Goal: Transaction & Acquisition: Purchase product/service

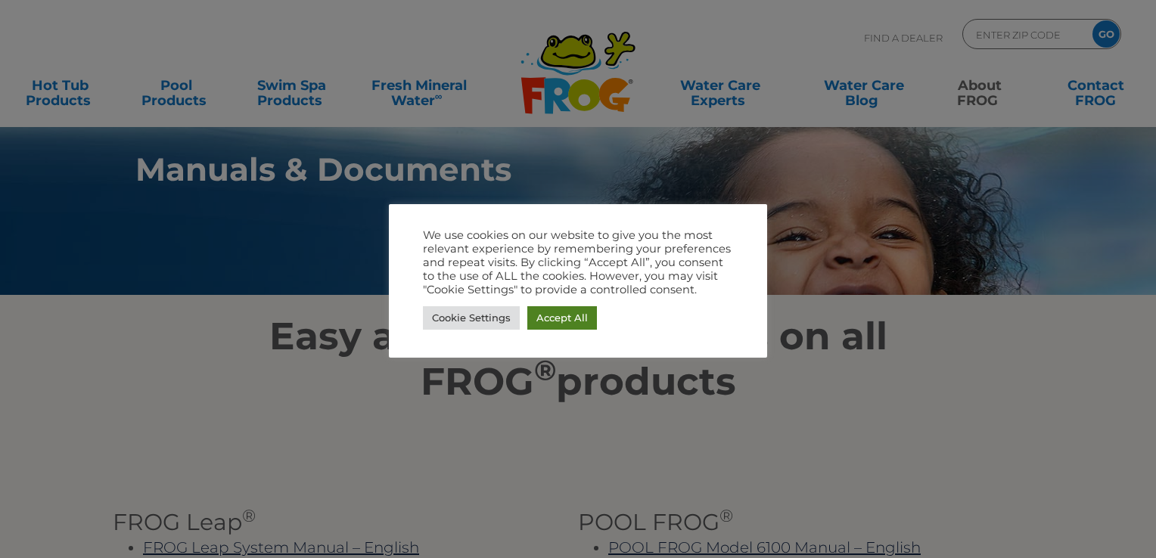
click at [564, 312] on link "Accept All" at bounding box center [562, 317] width 70 height 23
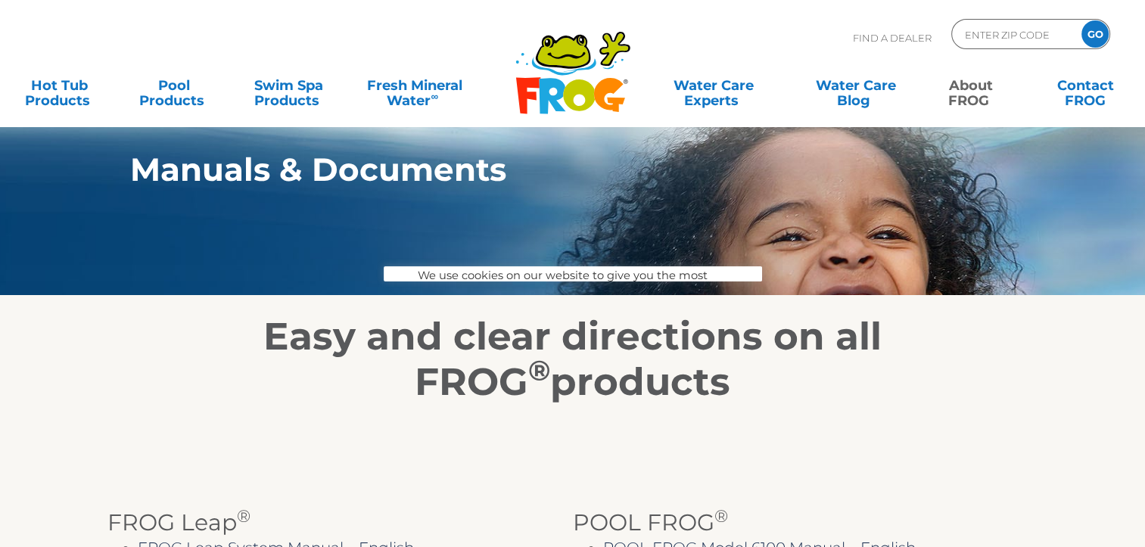
click at [564, 312] on div "Easy and clear directions on all FROG ® products" at bounding box center [572, 350] width 930 height 110
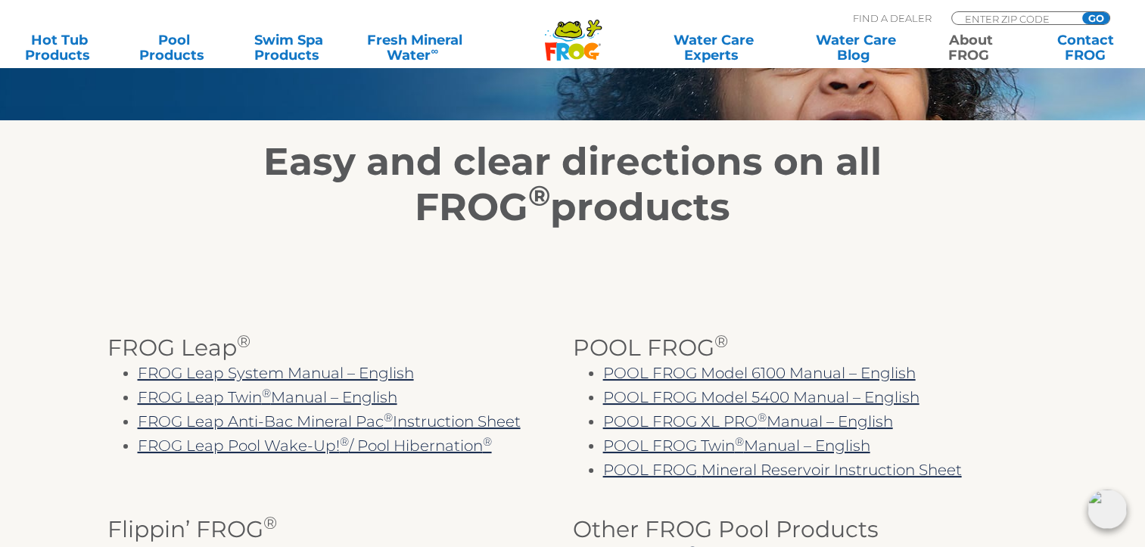
scroll to position [121, 0]
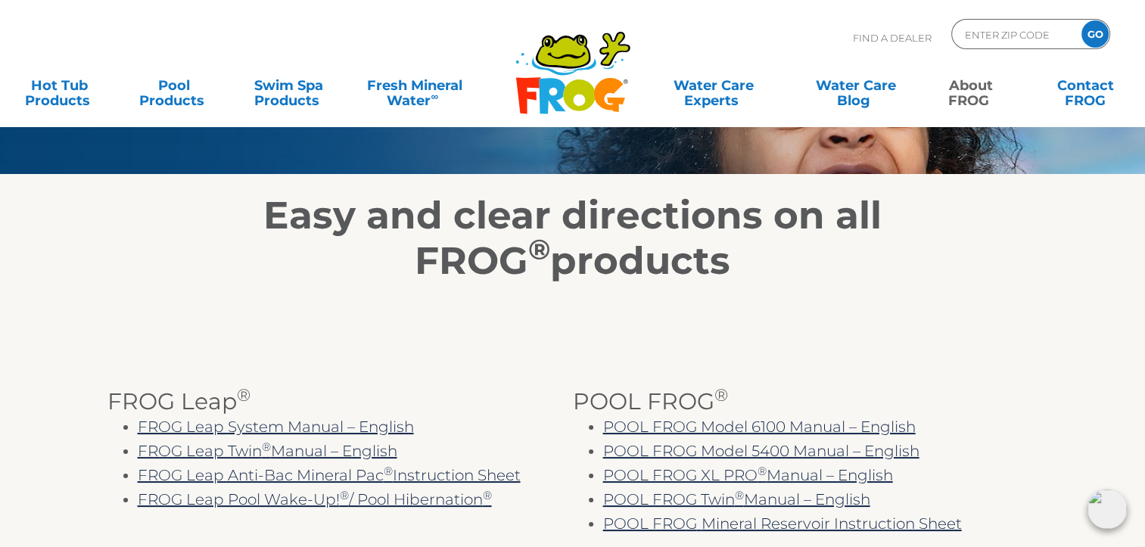
click at [649, 286] on div at bounding box center [572, 305] width 930 height 43
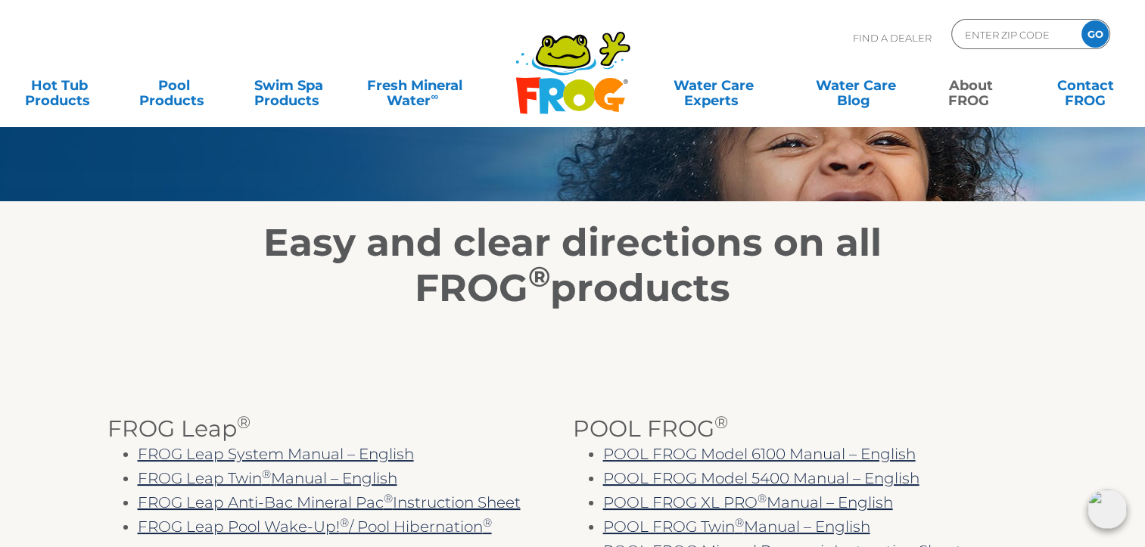
scroll to position [91, 0]
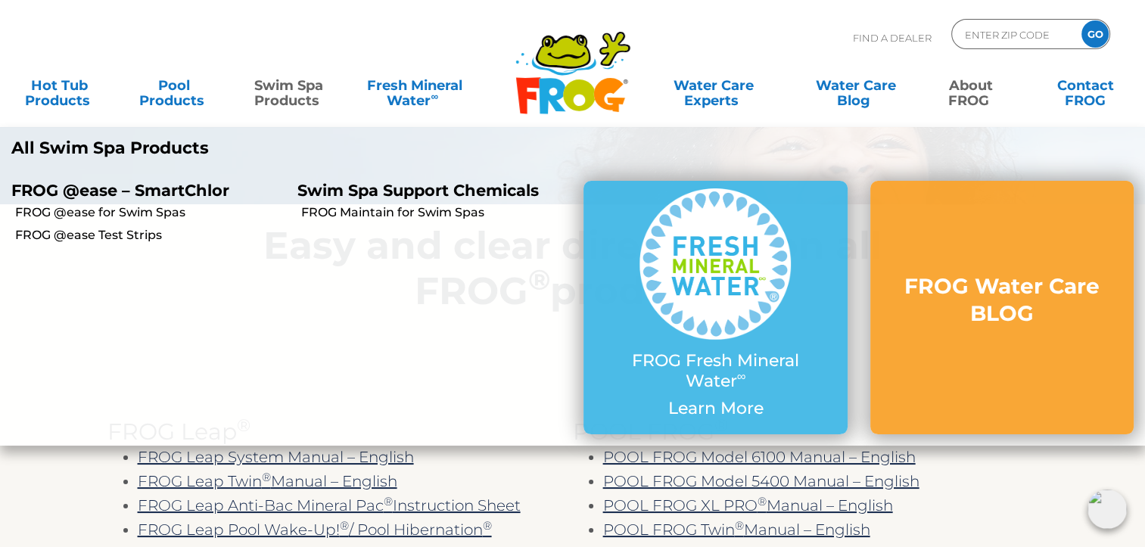
click at [280, 94] on link "Swim Spa Products" at bounding box center [288, 85] width 89 height 30
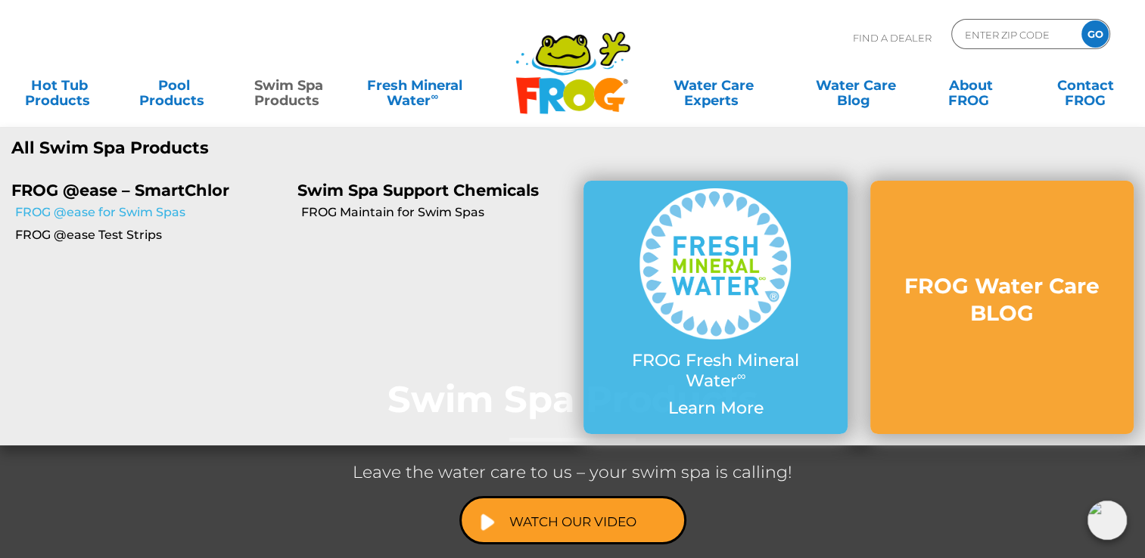
click at [155, 211] on link "FROG @ease for Swim Spas" at bounding box center [150, 212] width 271 height 17
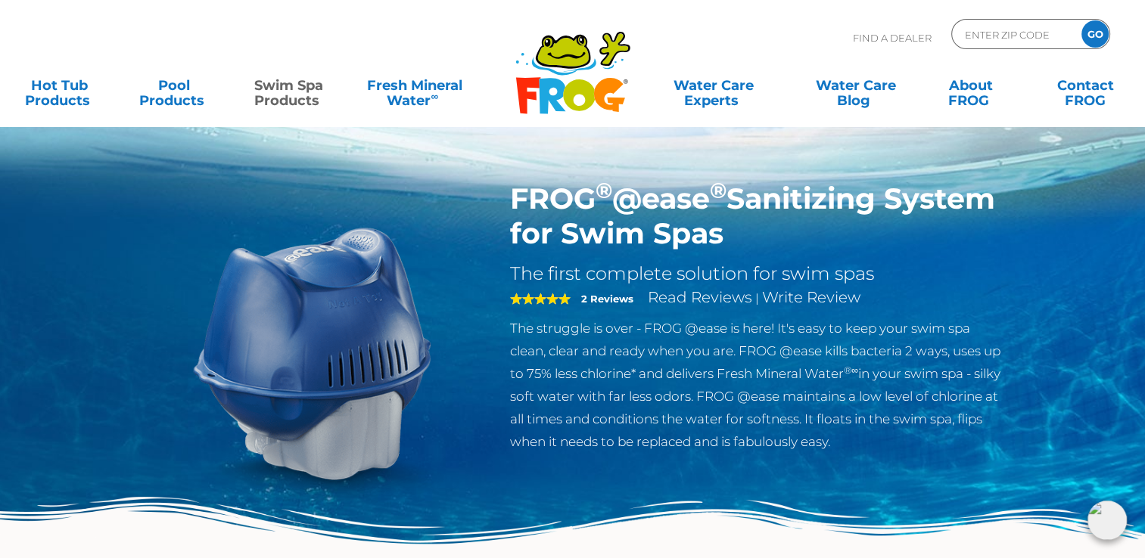
click at [499, 384] on div "FROG ® @ease ® Sanitizing System for Swim Spas The first complete solution for …" at bounding box center [756, 321] width 517 height 279
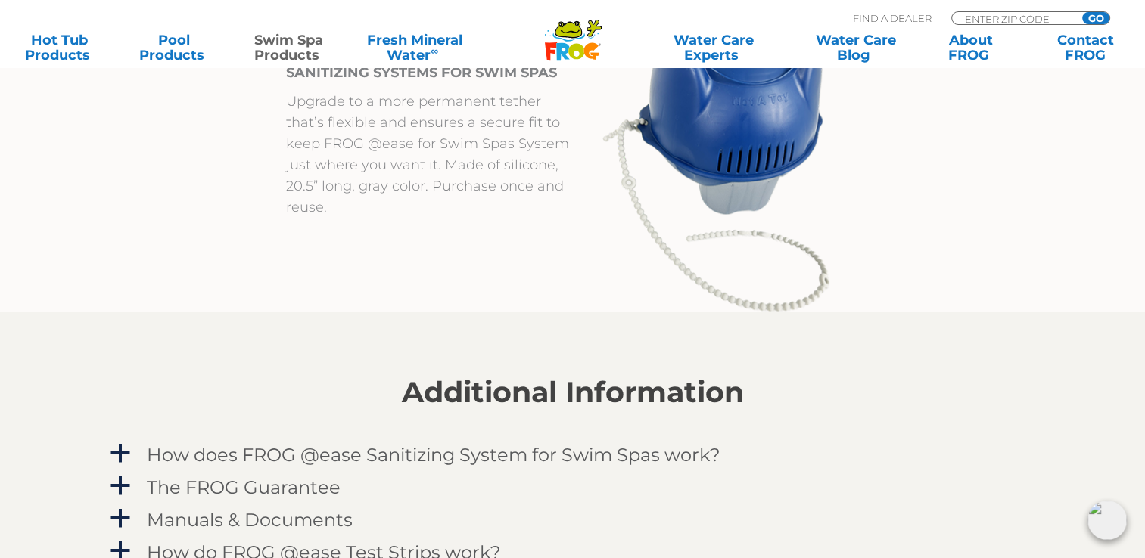
scroll to position [1543, 0]
